Goal: Transaction & Acquisition: Purchase product/service

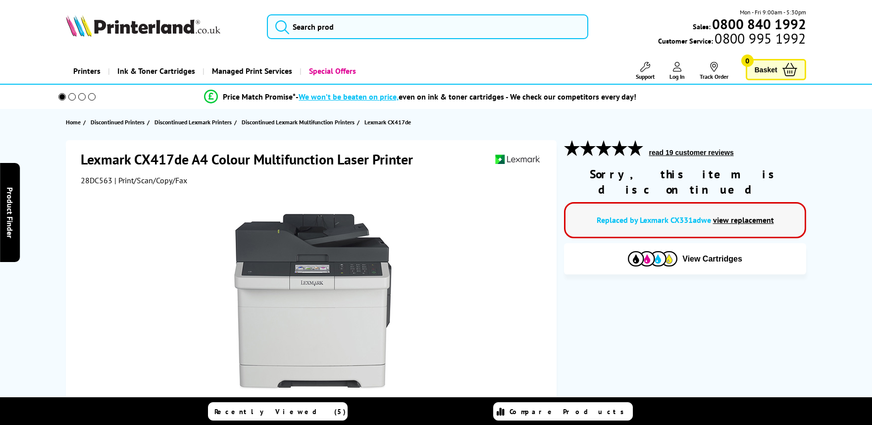
click at [733, 215] on link "view replacement" at bounding box center [743, 220] width 61 height 10
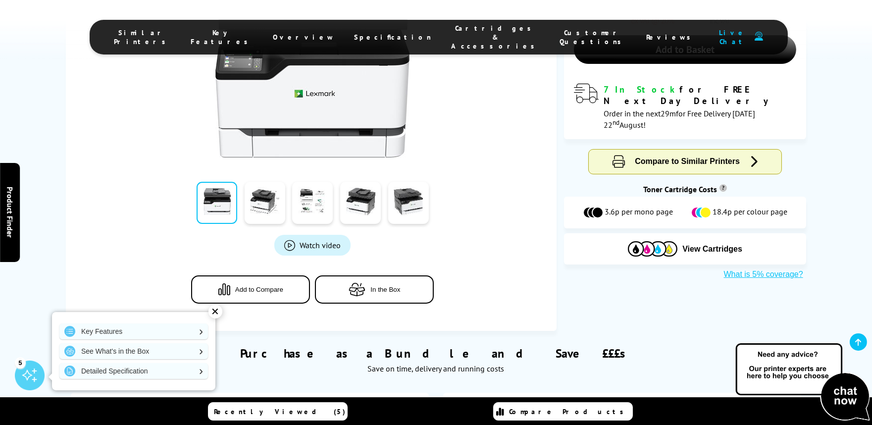
scroll to position [367, 0]
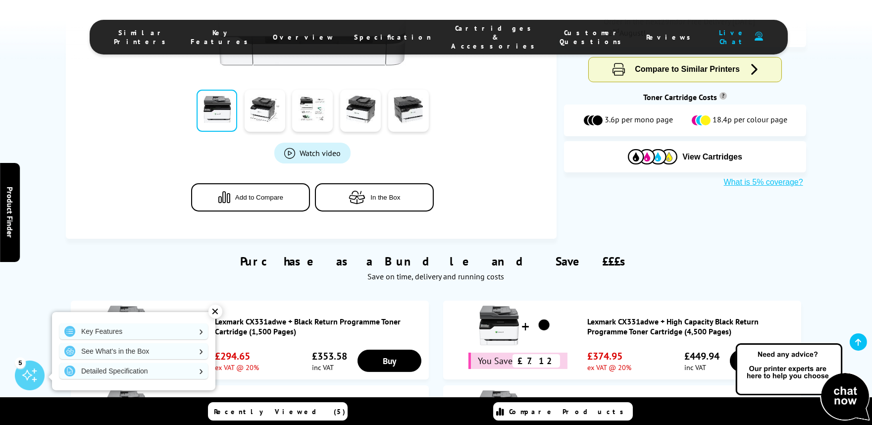
click at [447, 27] on li "Cartridges & Accessories" at bounding box center [496, 37] width 108 height 27
click at [452, 28] on span "Cartridges & Accessories" at bounding box center [496, 37] width 89 height 27
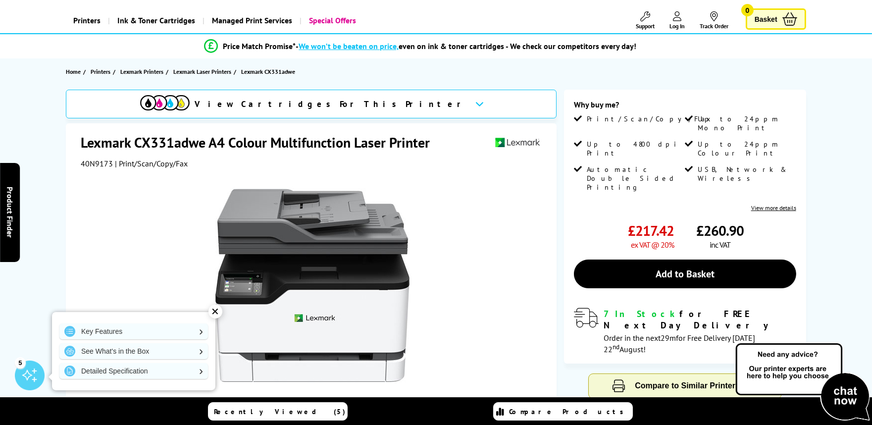
scroll to position [0, 0]
